Goal: Find specific page/section: Find specific page/section

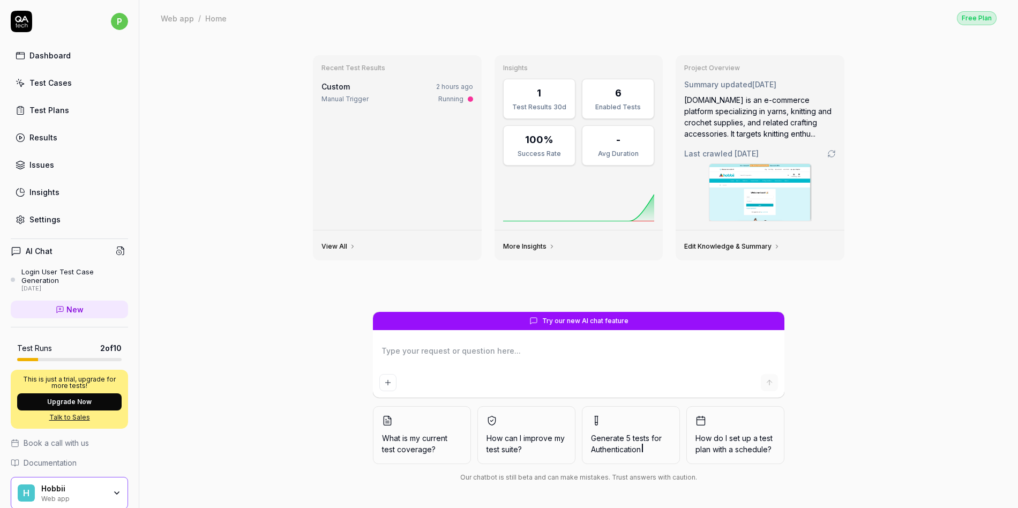
type textarea "*"
click at [51, 83] on div "Test Cases" at bounding box center [50, 82] width 42 height 11
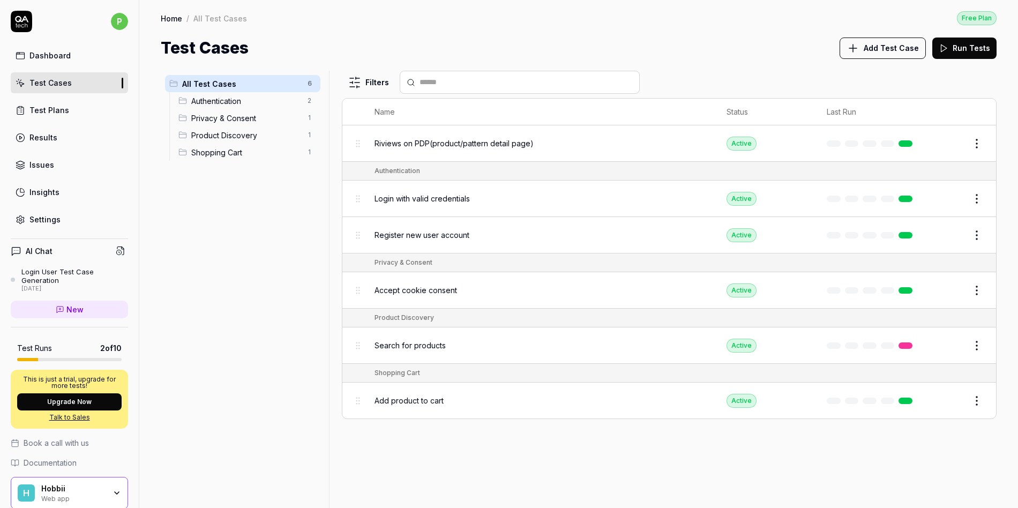
click at [211, 102] on span "Authentication" at bounding box center [246, 100] width 110 height 11
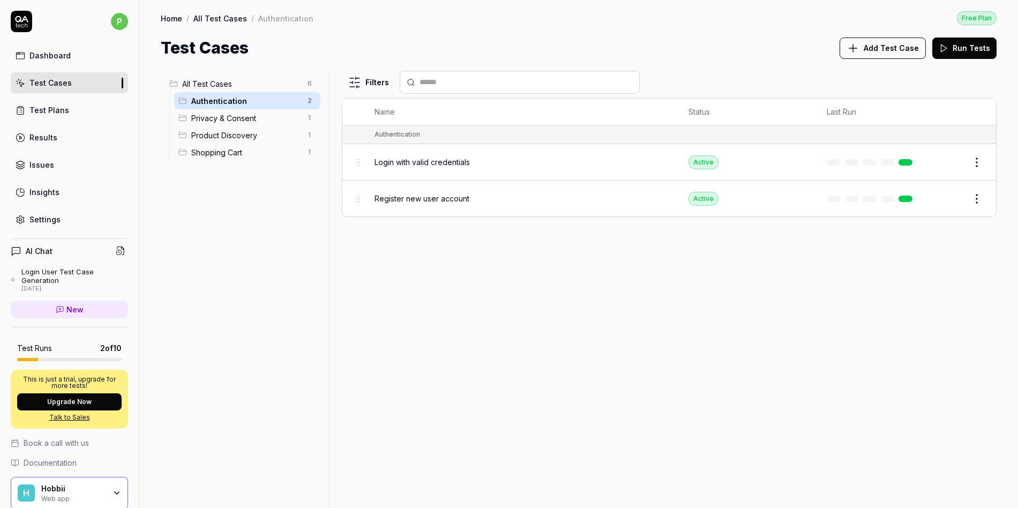
click at [212, 116] on span "Privacy & Consent" at bounding box center [246, 117] width 110 height 11
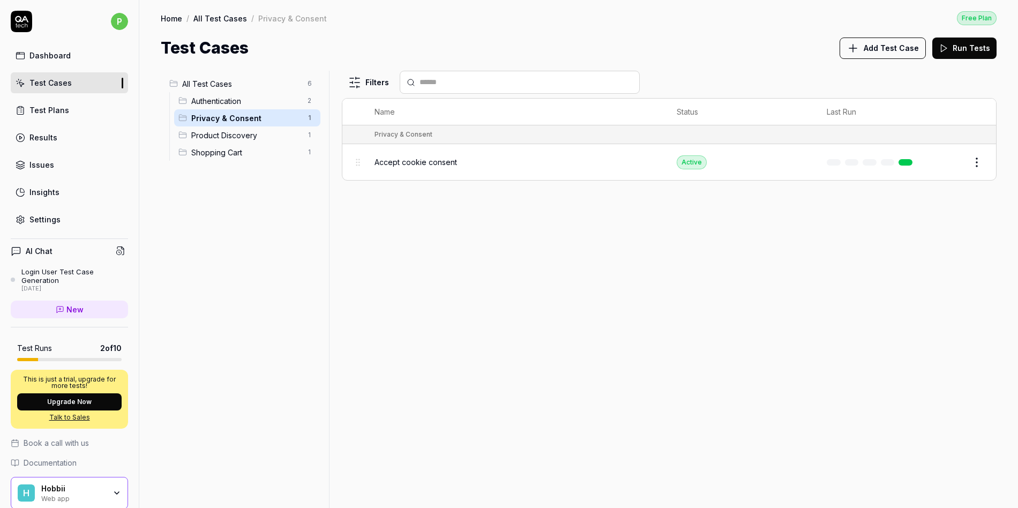
click at [212, 136] on span "Product Discovery" at bounding box center [246, 135] width 110 height 11
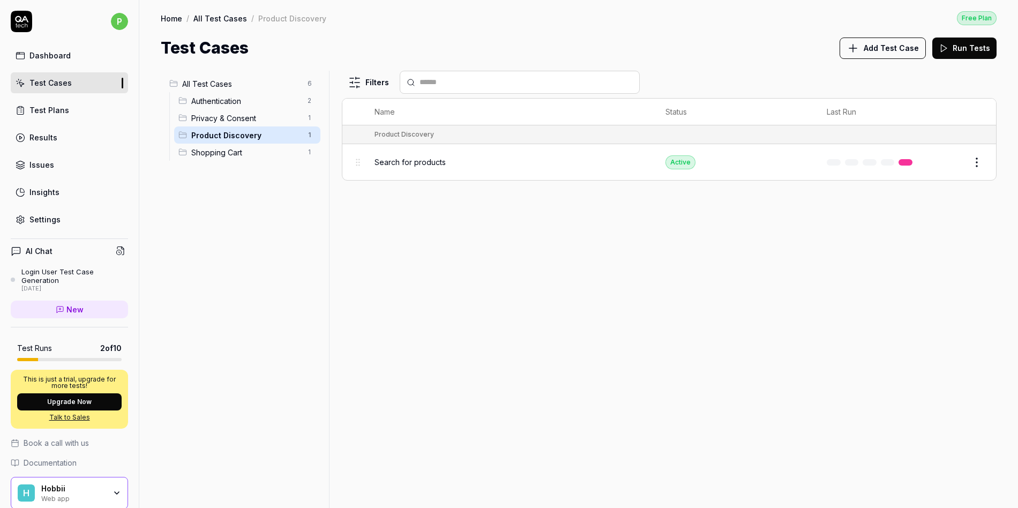
click at [210, 153] on span "Shopping Cart" at bounding box center [246, 152] width 110 height 11
click at [232, 99] on span "Authentication" at bounding box center [246, 100] width 110 height 11
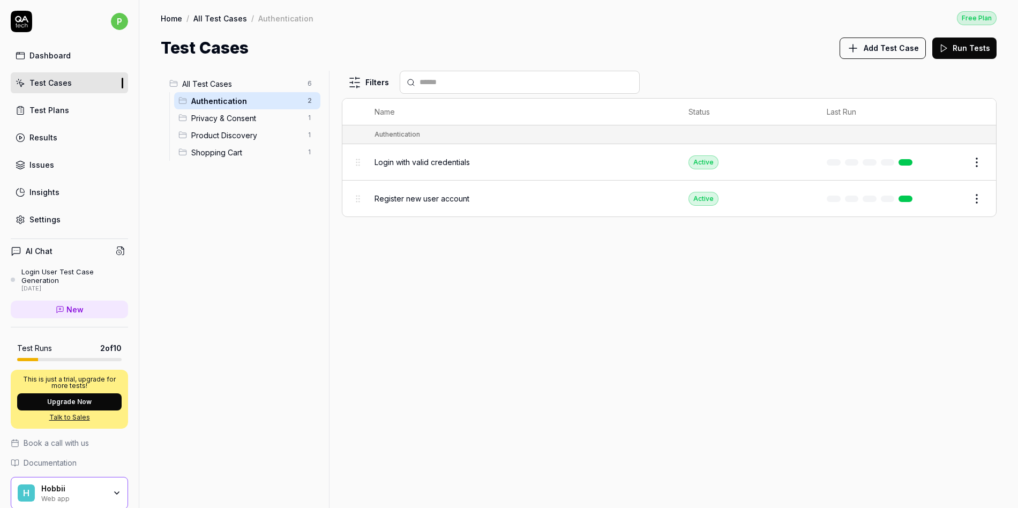
click at [233, 116] on span "Privacy & Consent" at bounding box center [246, 117] width 110 height 11
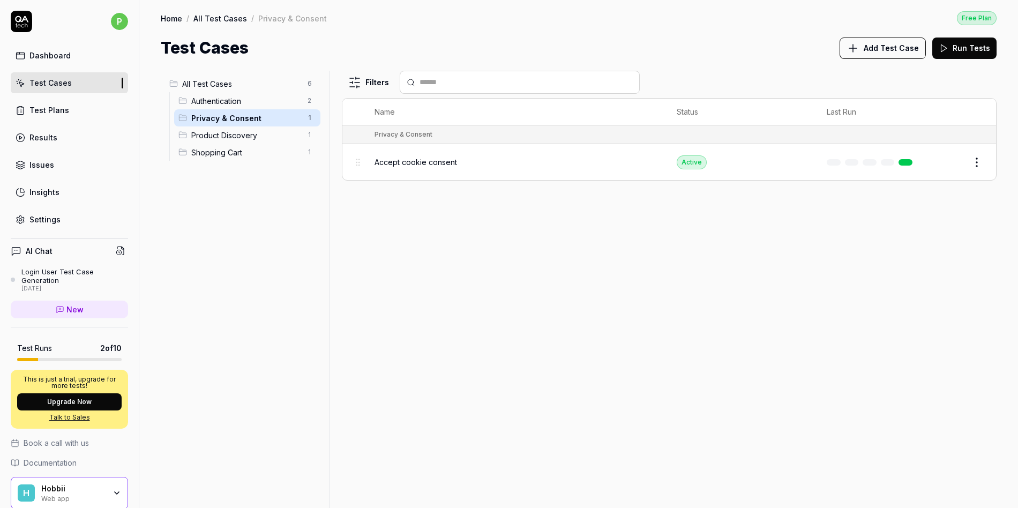
click at [232, 136] on span "Product Discovery" at bounding box center [246, 135] width 110 height 11
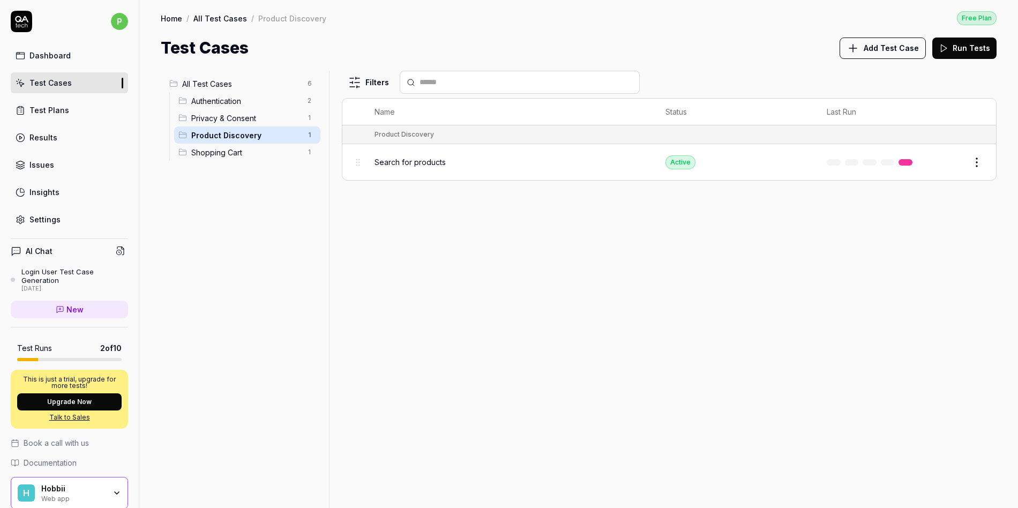
click at [232, 160] on div "Shopping Cart 1" at bounding box center [247, 152] width 146 height 17
